Goal: Navigation & Orientation: Find specific page/section

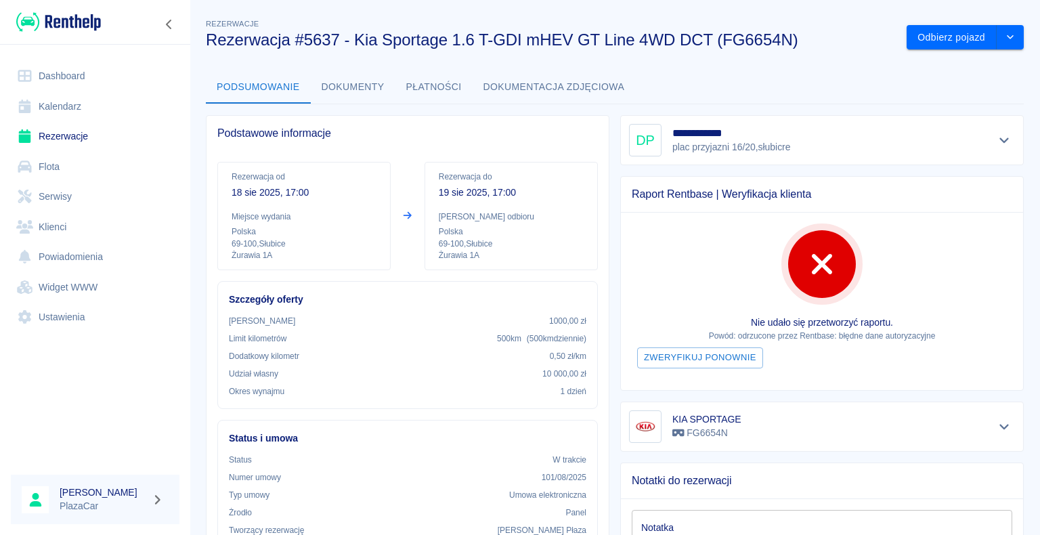
click at [102, 139] on link "Rezerwacje" at bounding box center [95, 136] width 169 height 30
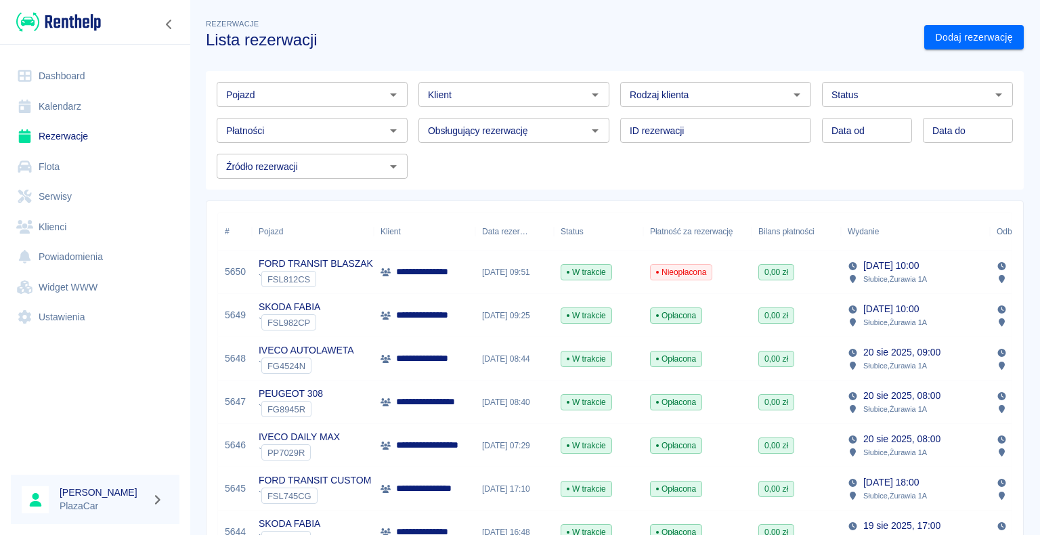
click at [77, 77] on link "Dashboard" at bounding box center [95, 76] width 169 height 30
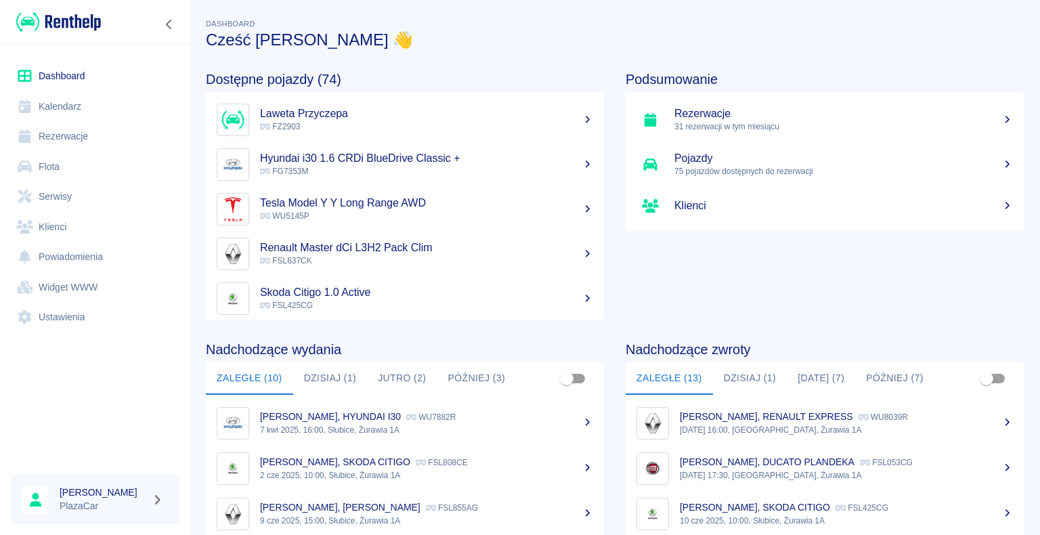
click at [743, 376] on button "Dzisiaj (1)" at bounding box center [750, 378] width 75 height 33
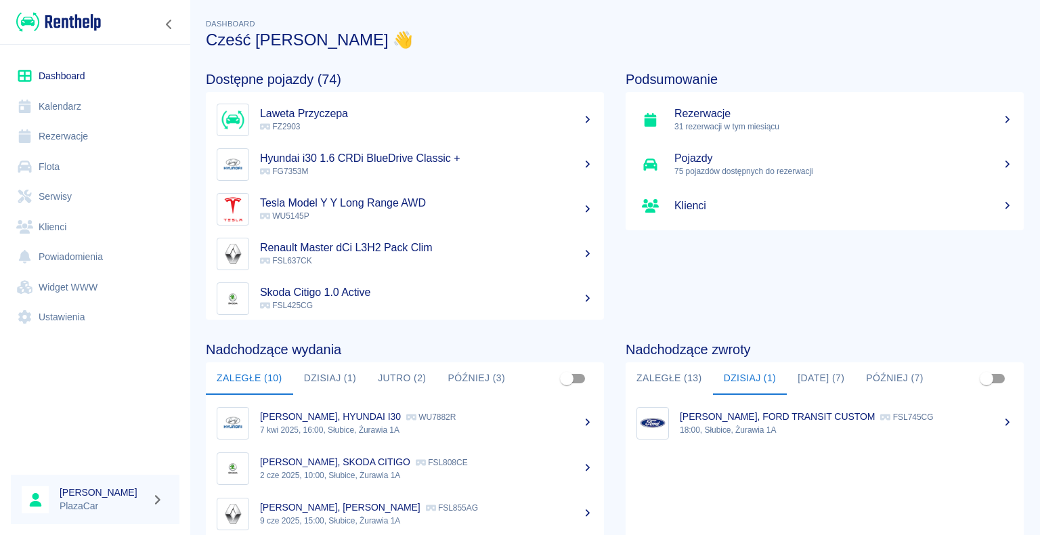
click at [673, 373] on button "Zaległe (13)" at bounding box center [669, 378] width 87 height 33
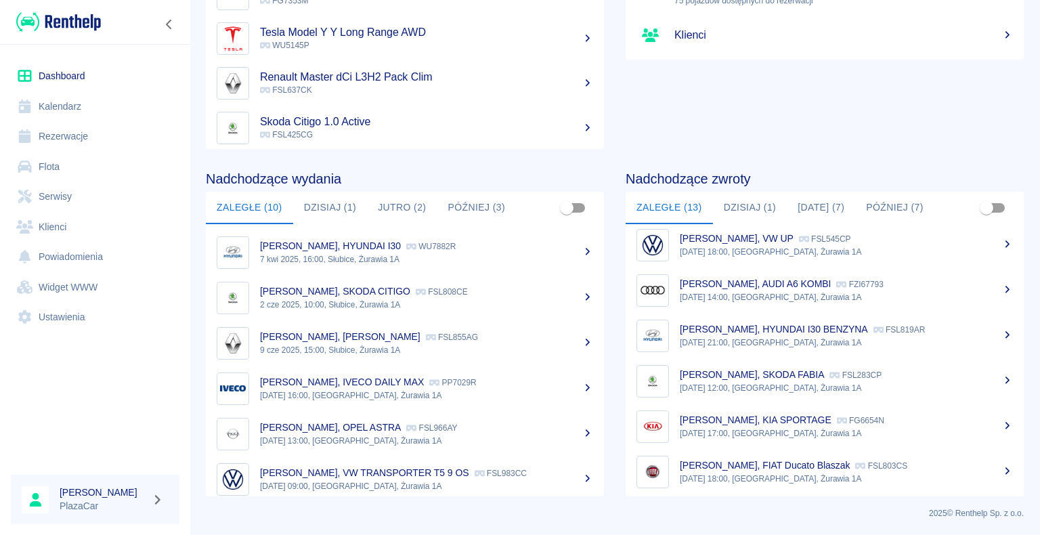
scroll to position [328, 0]
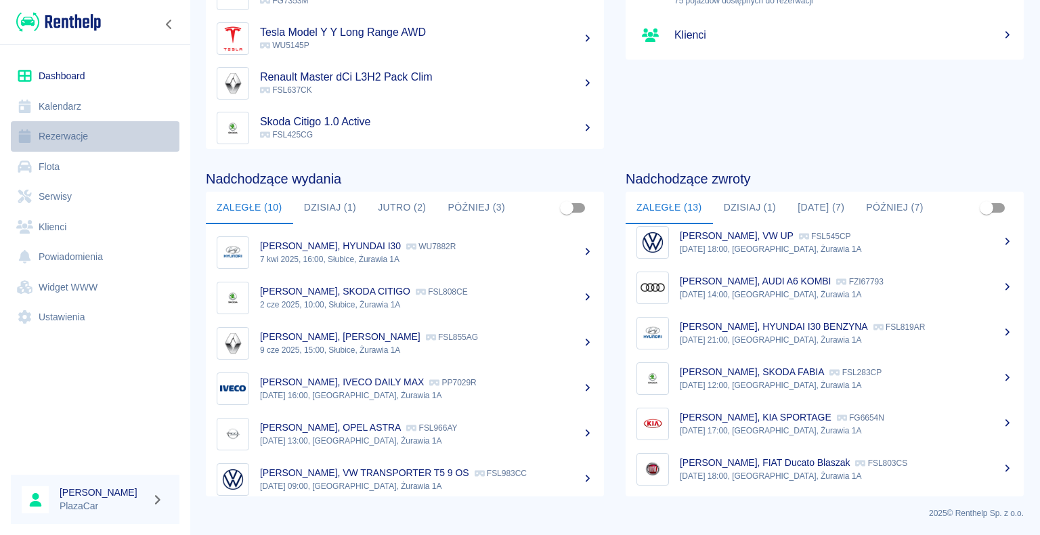
click at [69, 136] on link "Rezerwacje" at bounding box center [95, 136] width 169 height 30
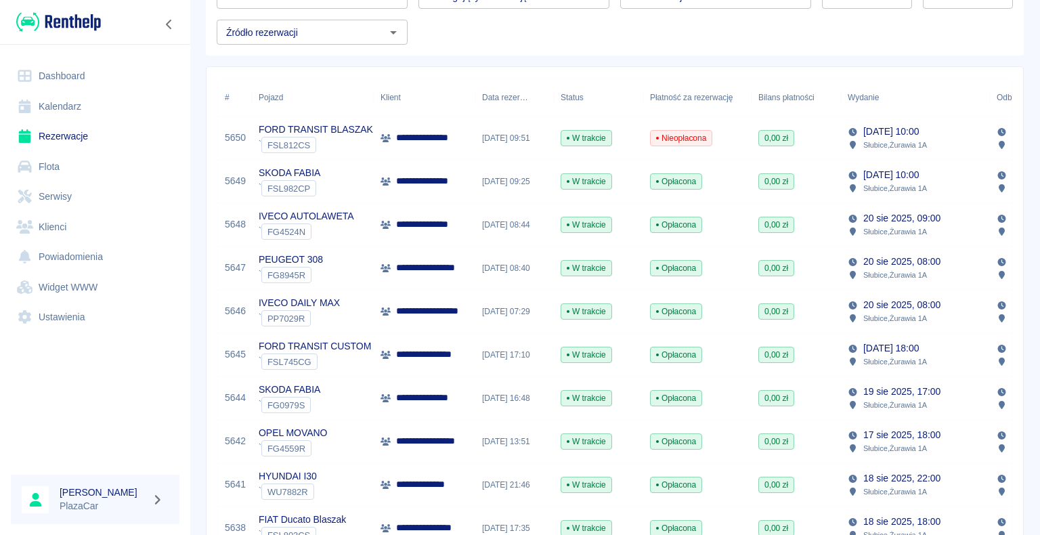
scroll to position [135, 0]
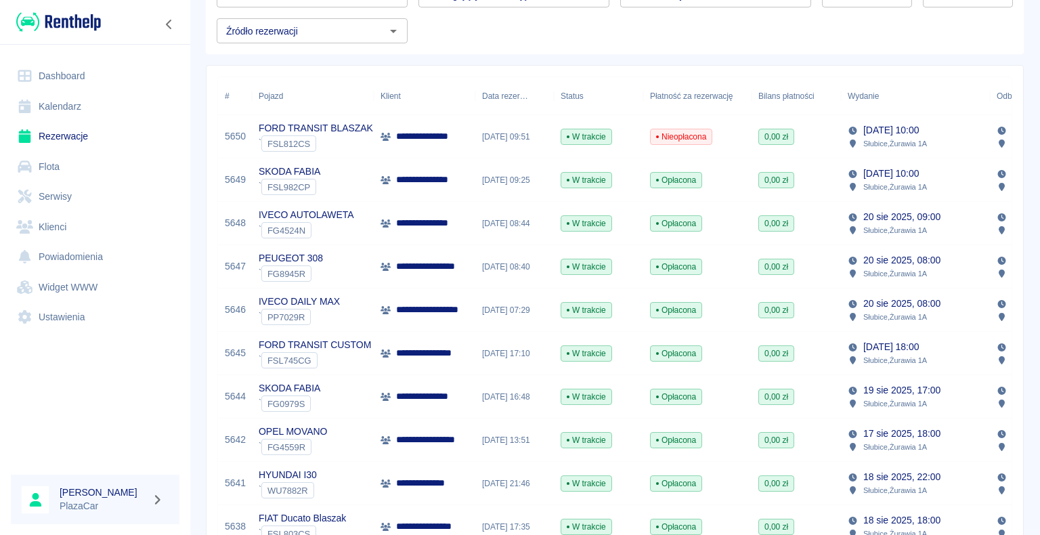
click at [310, 346] on p "FORD TRANSIT CUSTOM" at bounding box center [315, 345] width 112 height 14
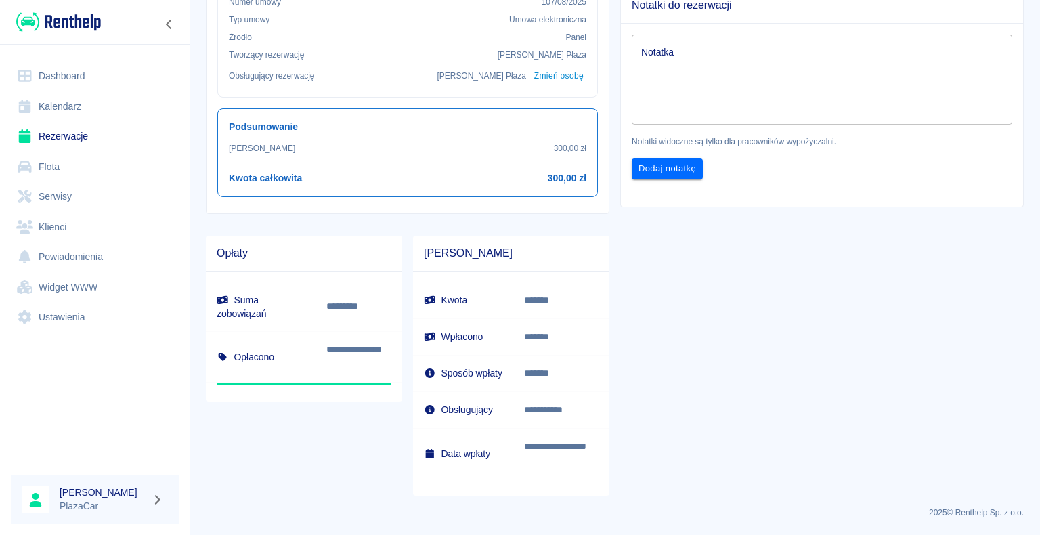
scroll to position [485, 0]
